Goal: Task Accomplishment & Management: Use online tool/utility

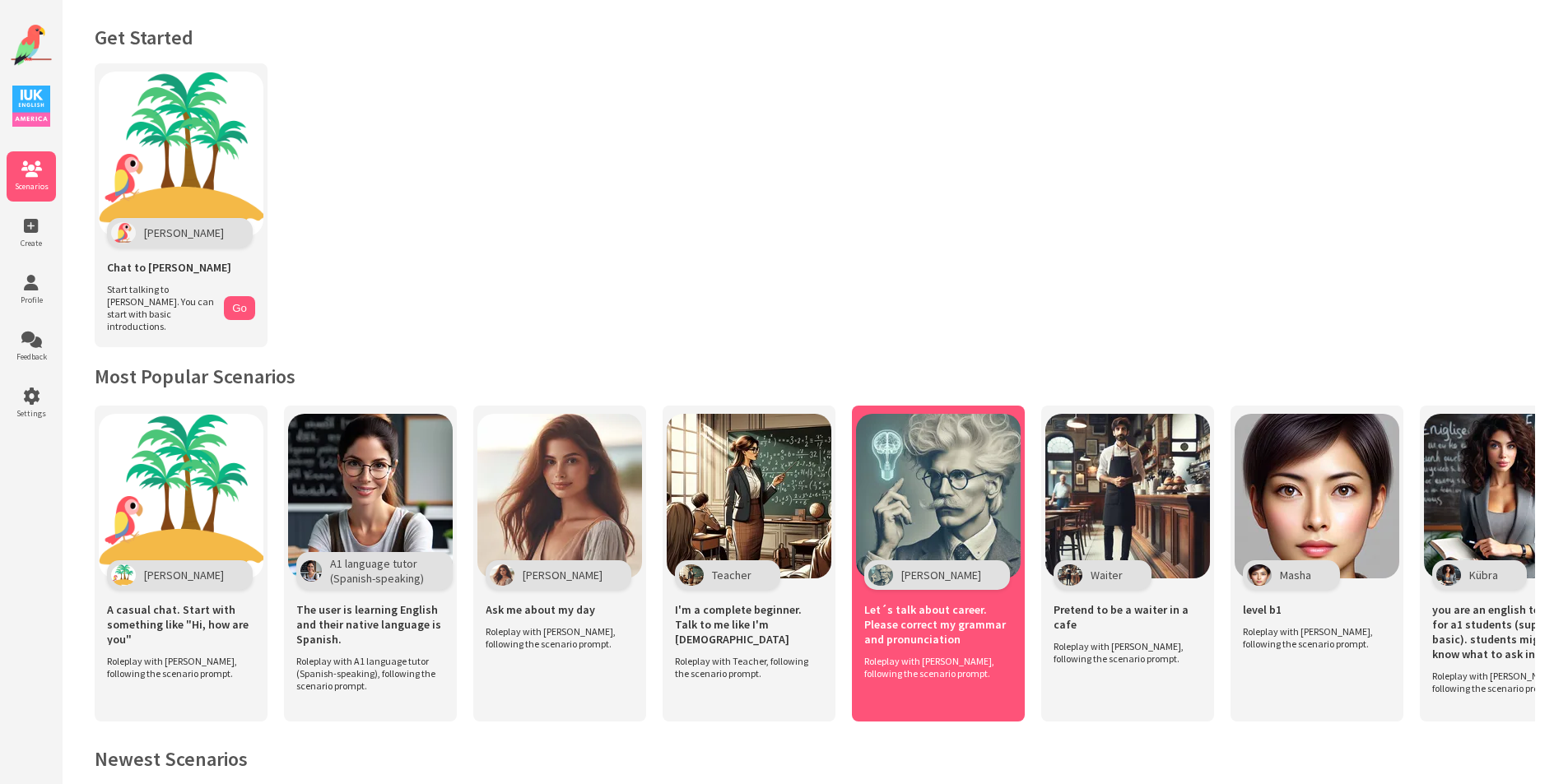
click at [977, 510] on img at bounding box center [938, 495] width 164 height 164
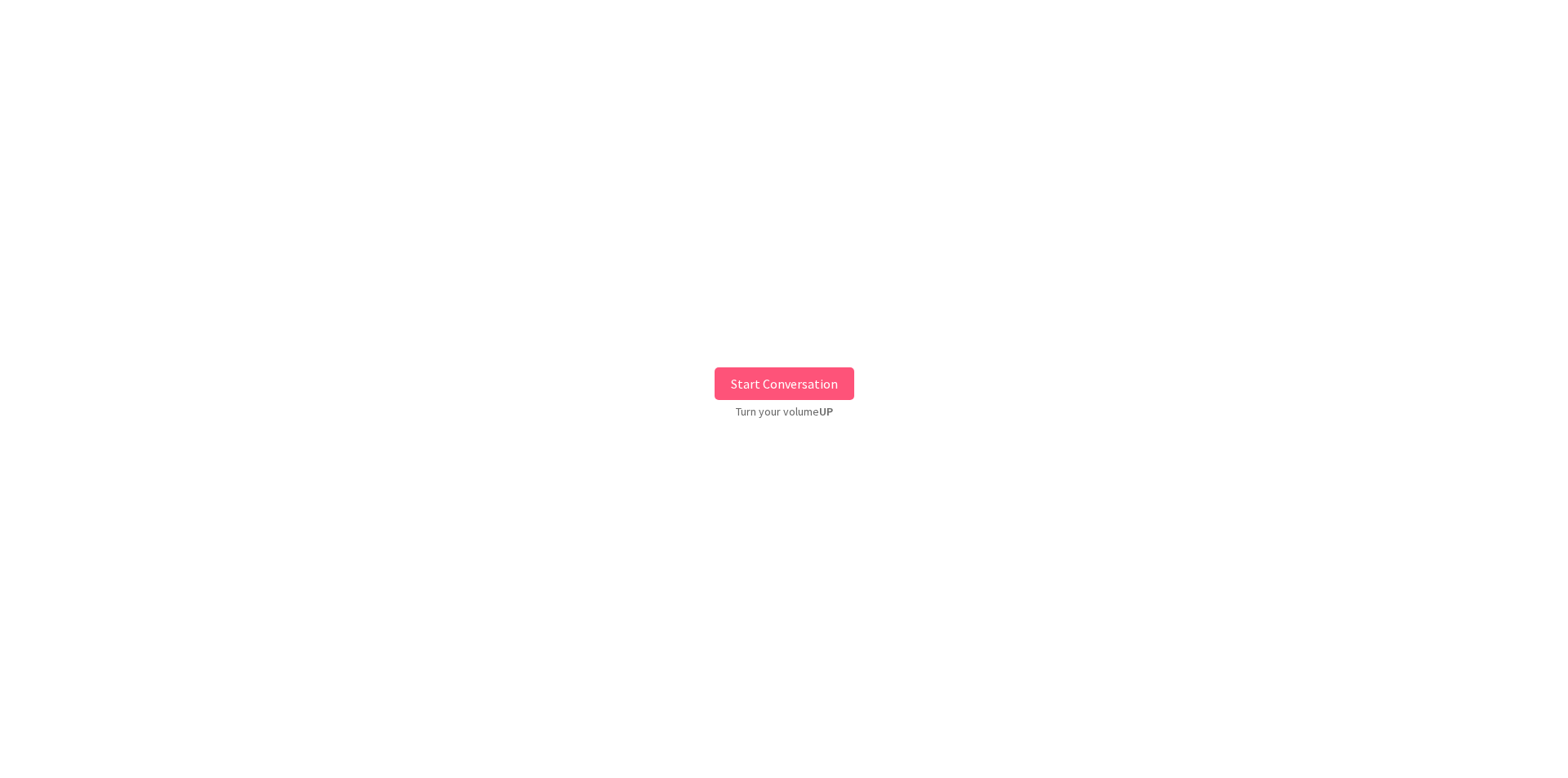
click at [798, 389] on button "Start Conversation" at bounding box center [784, 384] width 140 height 33
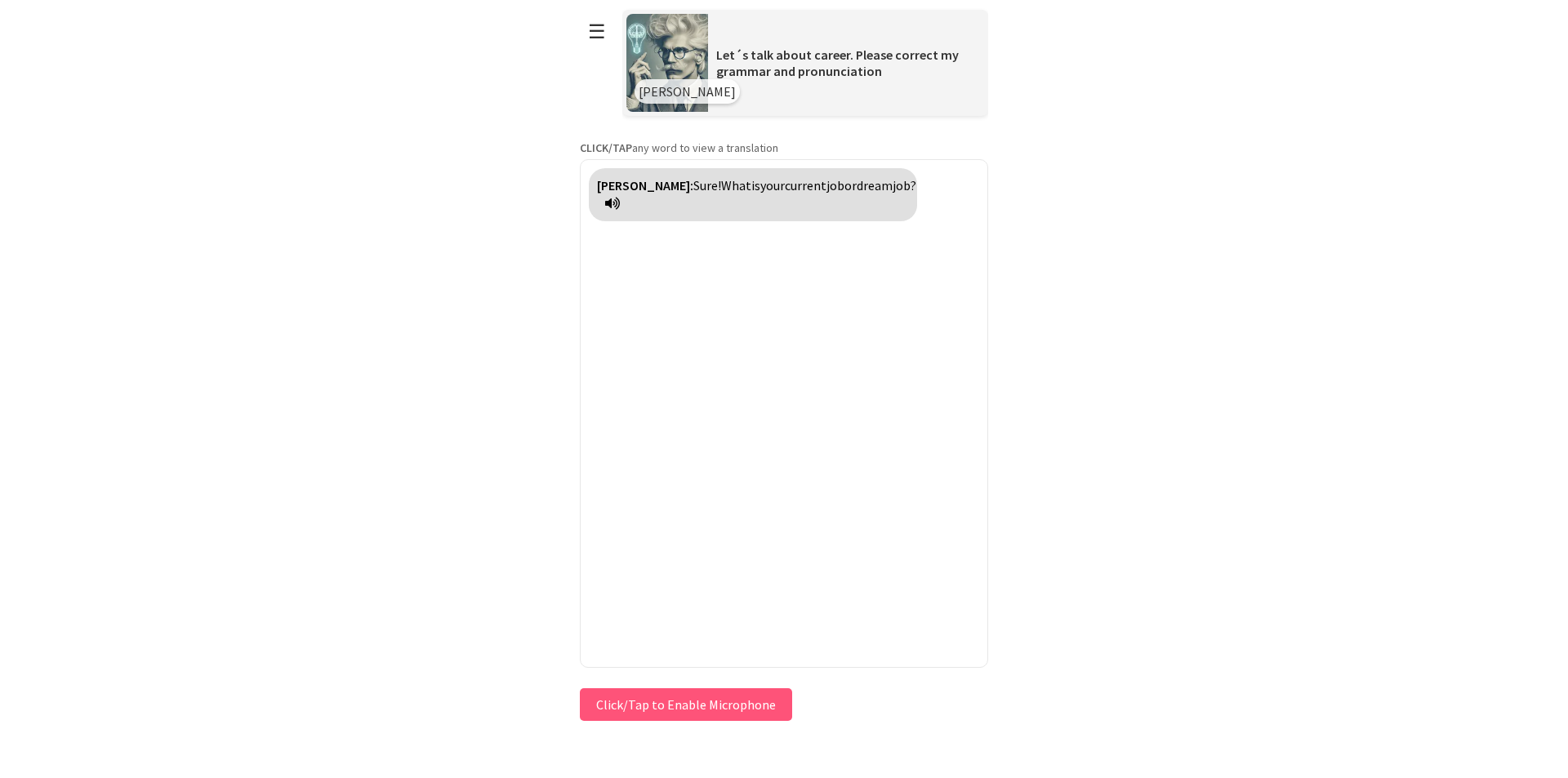
click at [656, 712] on button "Click/Tap to Enable Microphone" at bounding box center [686, 704] width 212 height 33
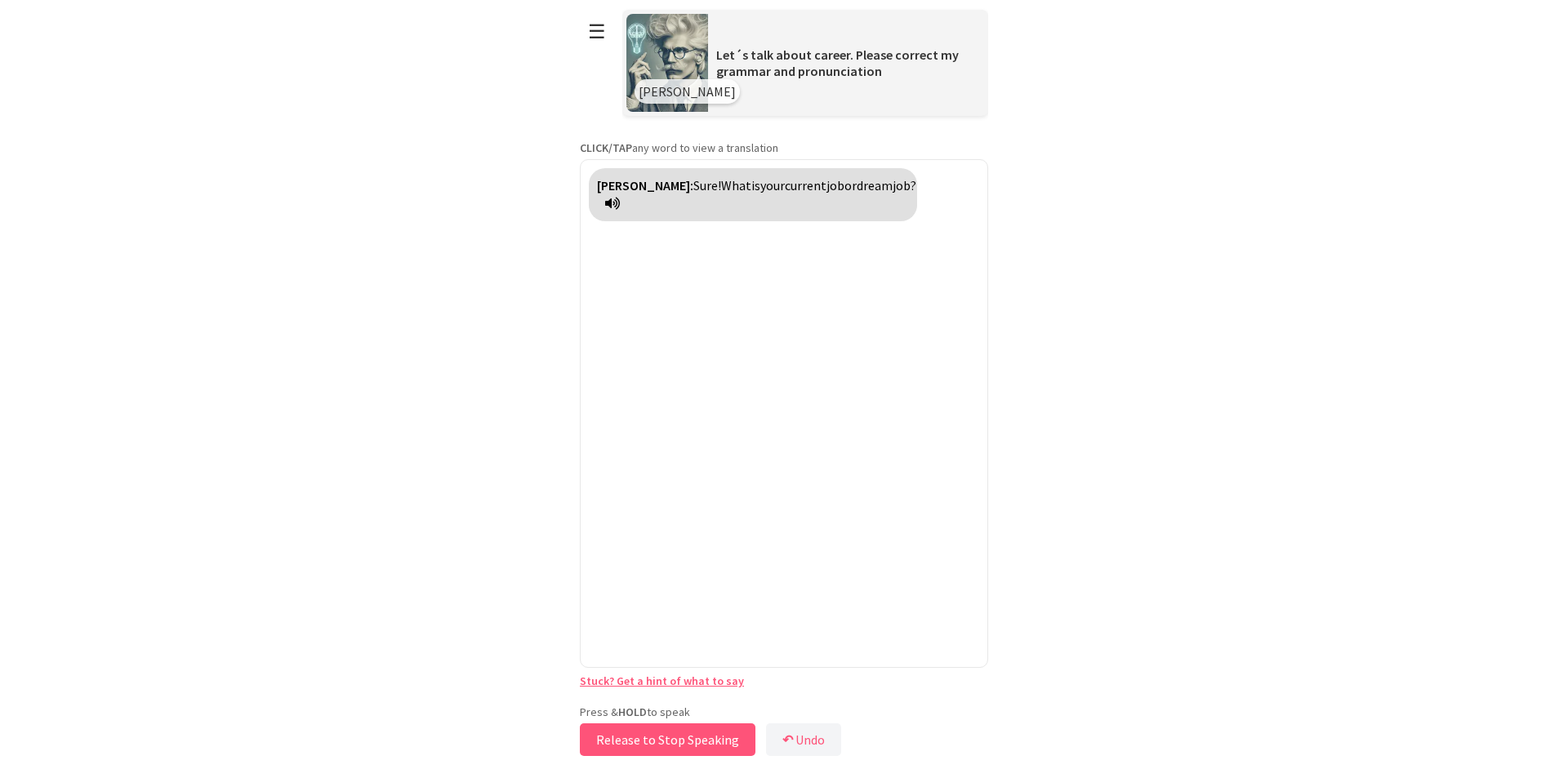
click at [693, 748] on button "Release to Stop Speaking" at bounding box center [667, 740] width 175 height 33
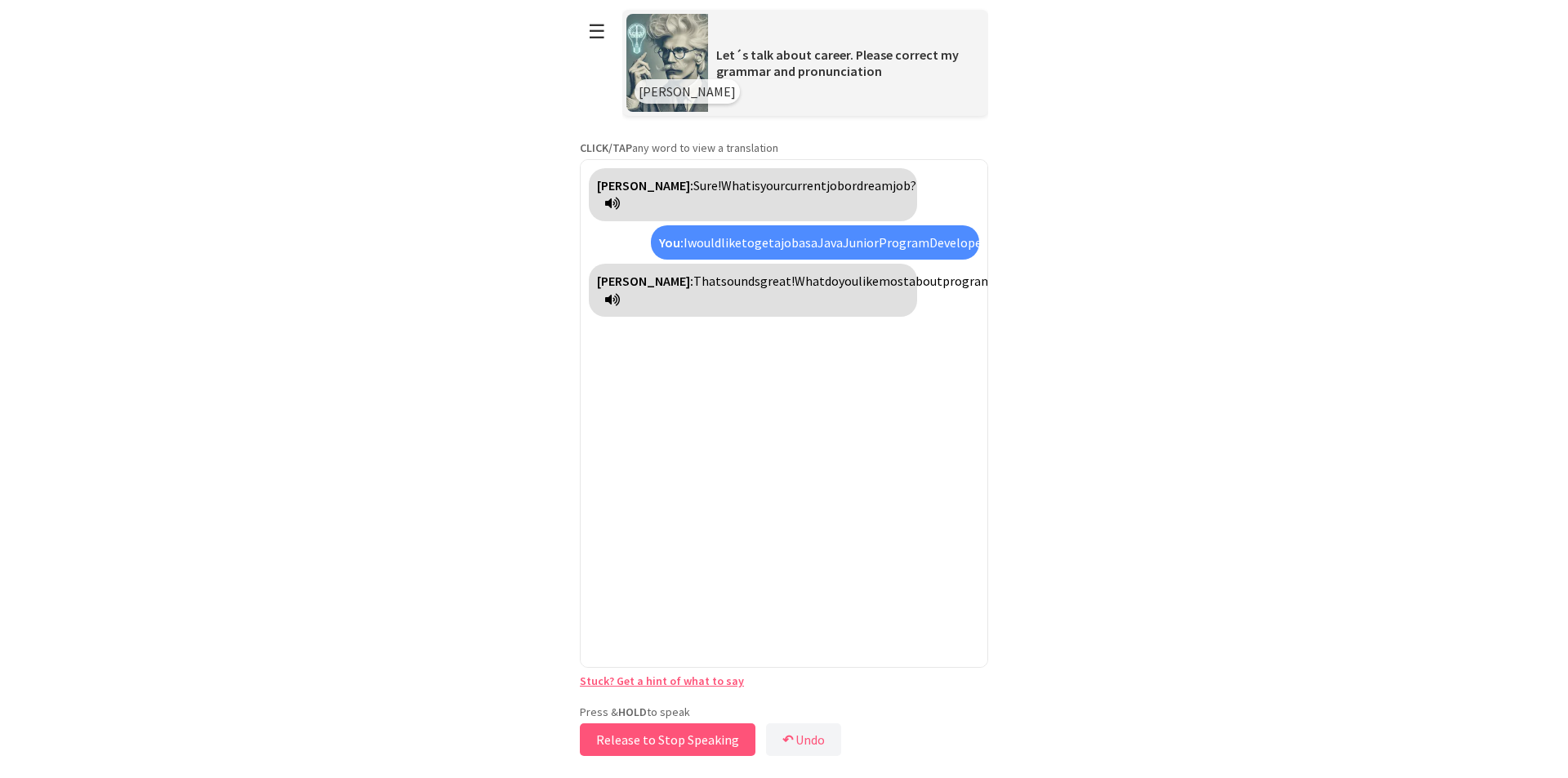
click at [692, 742] on button "Release to Stop Speaking" at bounding box center [667, 740] width 175 height 33
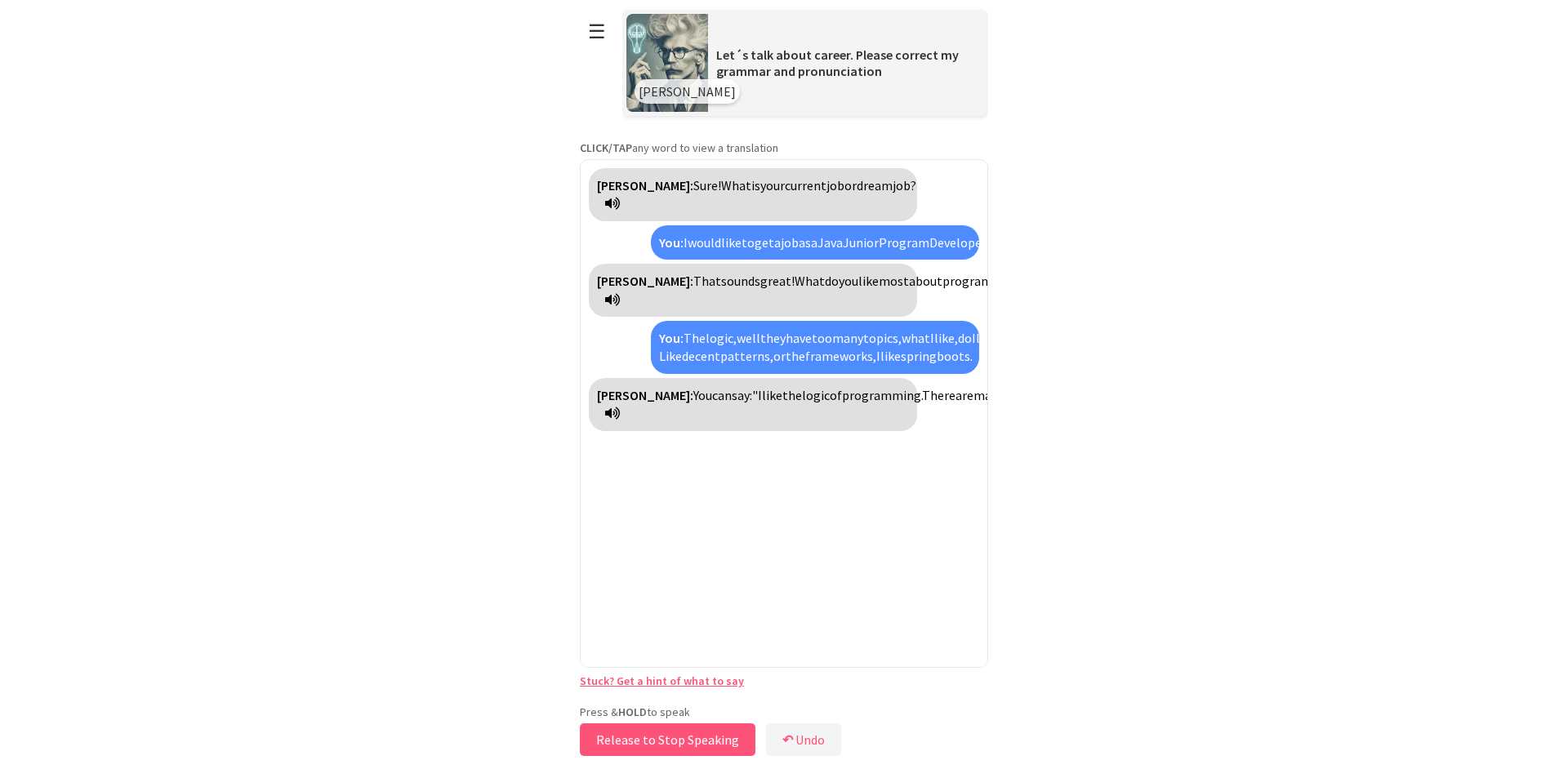
drag, startPoint x: 670, startPoint y: 736, endPoint x: 706, endPoint y: 733, distance: 36.1
click at [706, 733] on button "Release to Stop Speaking" at bounding box center [667, 740] width 175 height 33
